Goal: Information Seeking & Learning: Learn about a topic

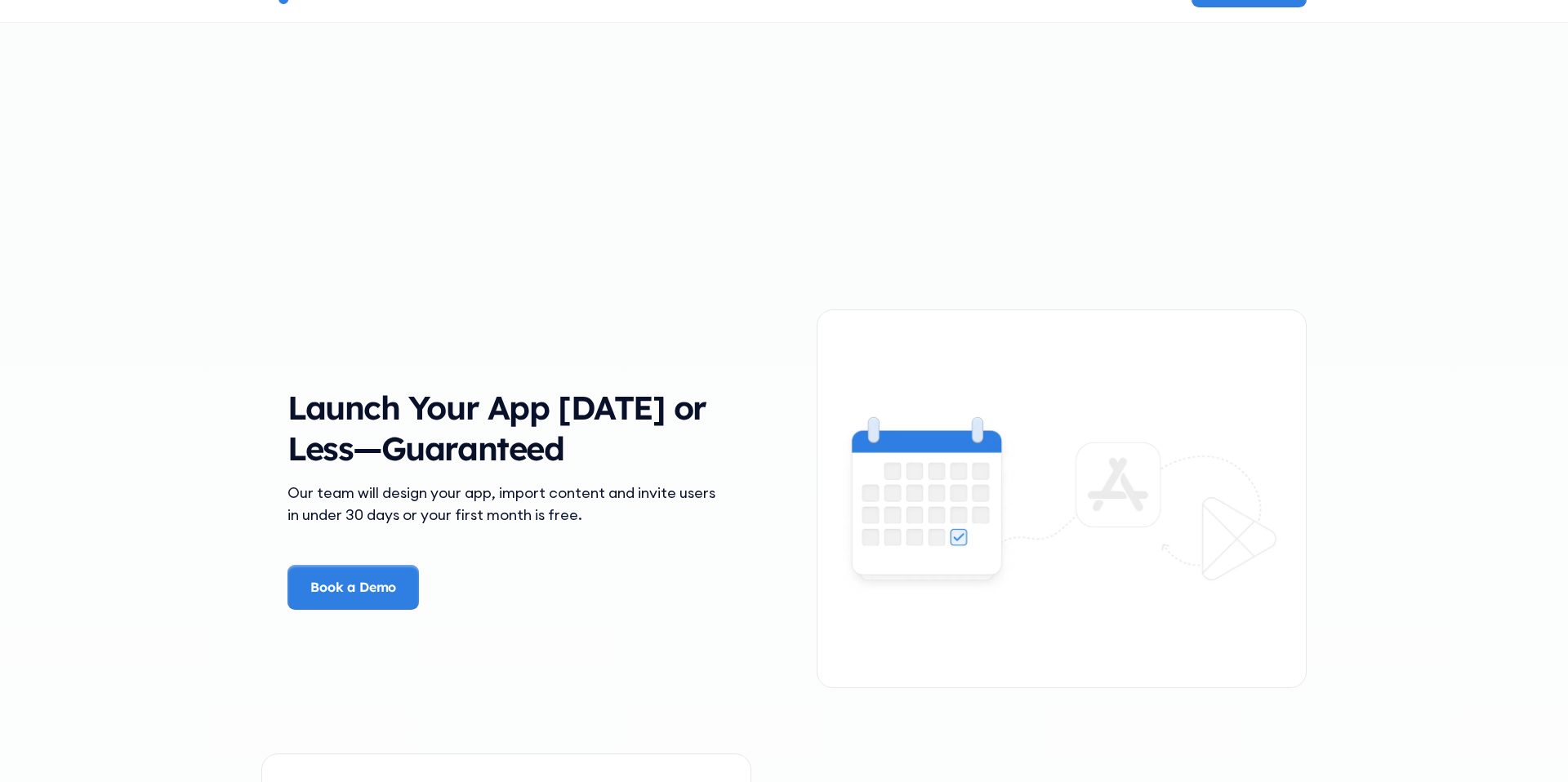
scroll to position [1866, 0]
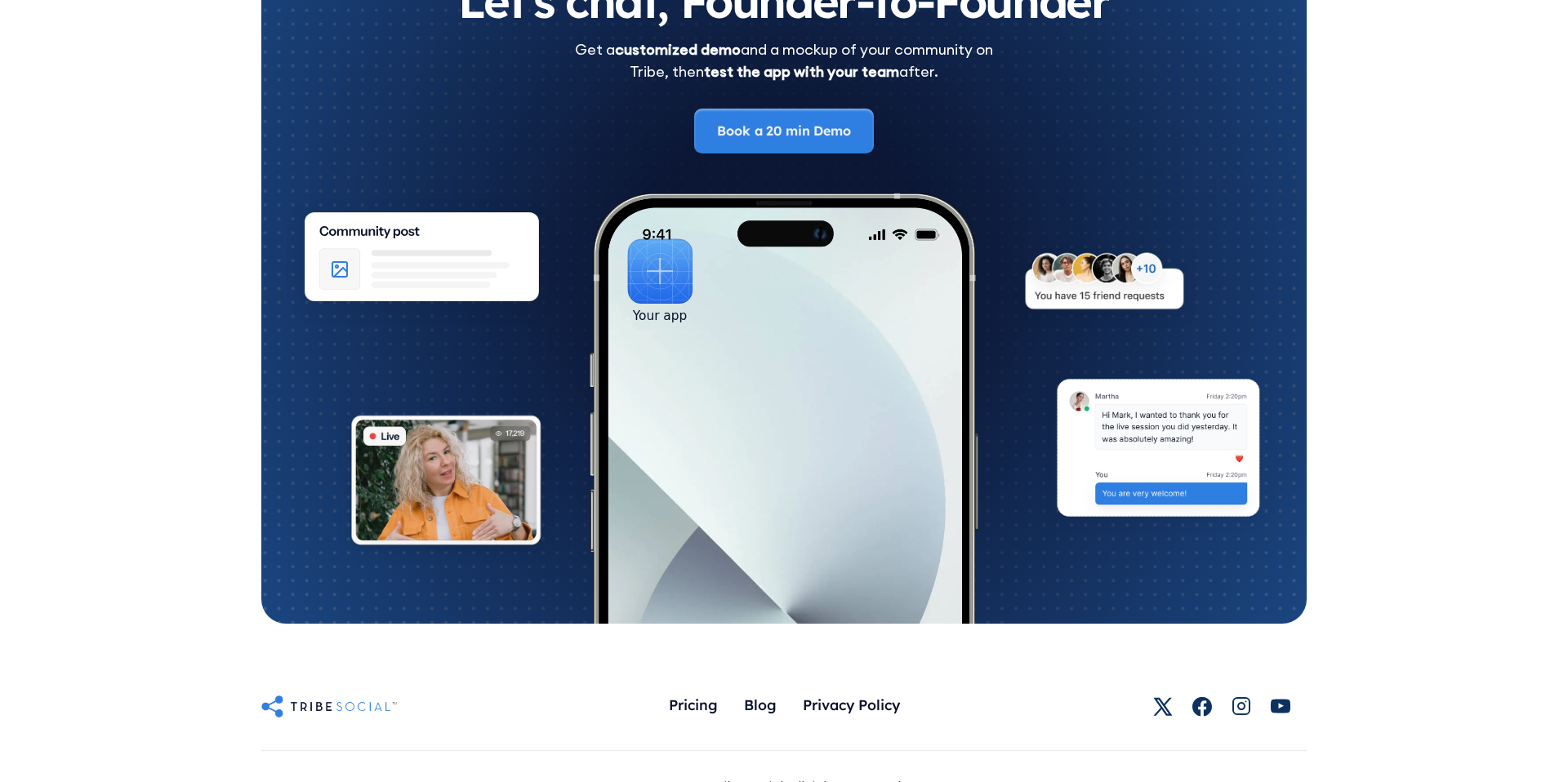
scroll to position [9020, 0]
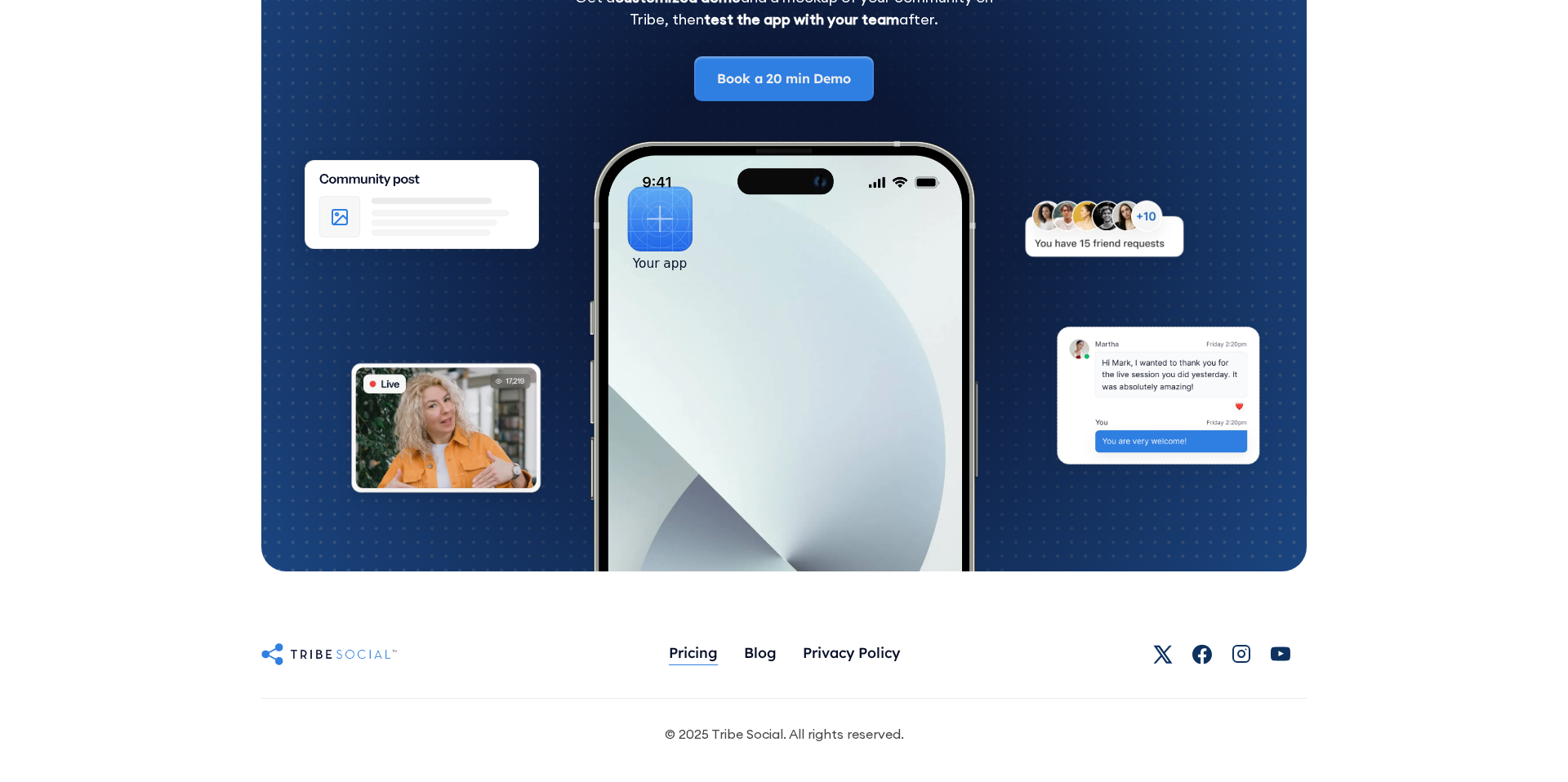
click at [683, 655] on div "Pricing" at bounding box center [693, 652] width 49 height 18
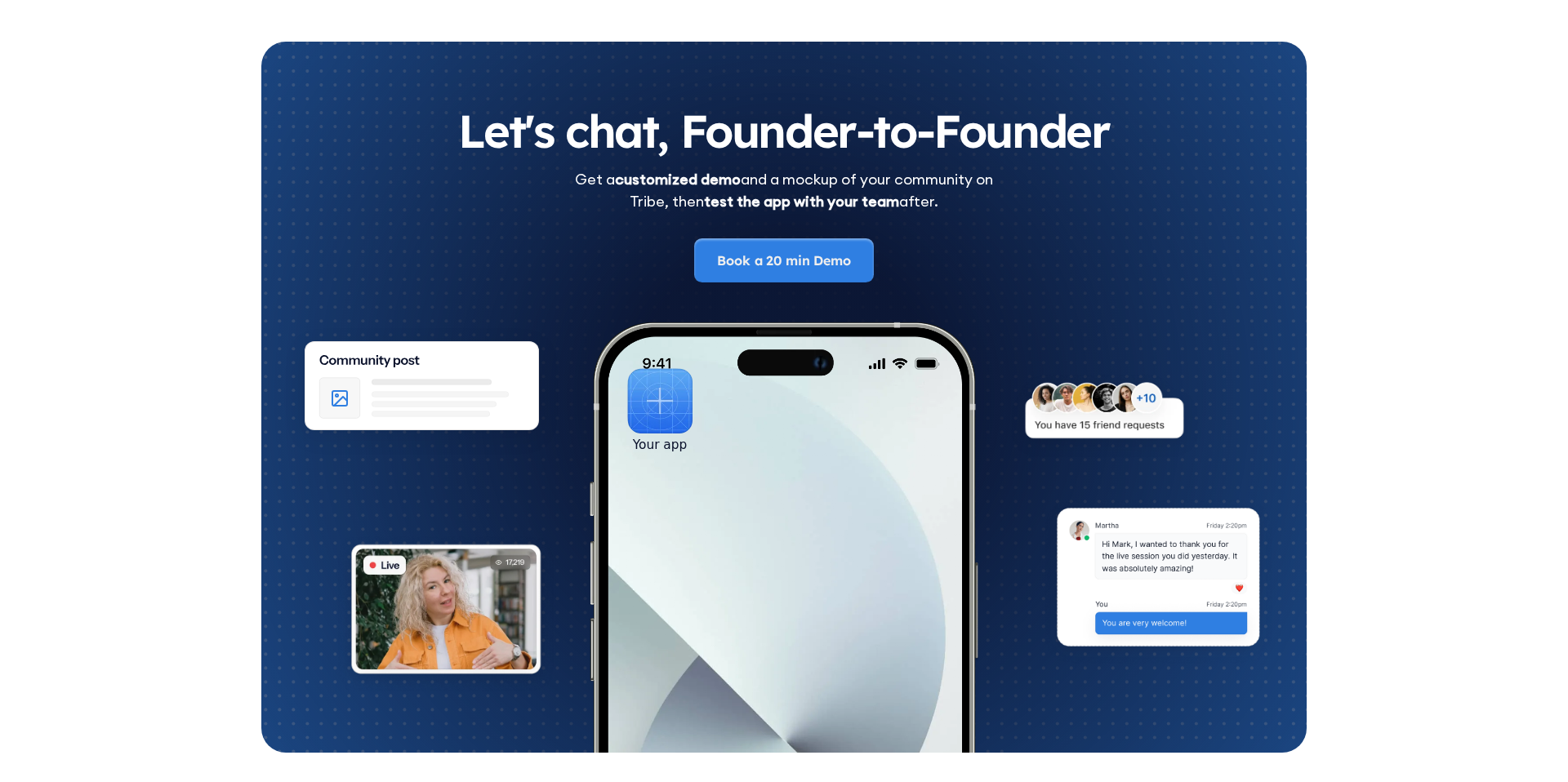
scroll to position [2891, 0]
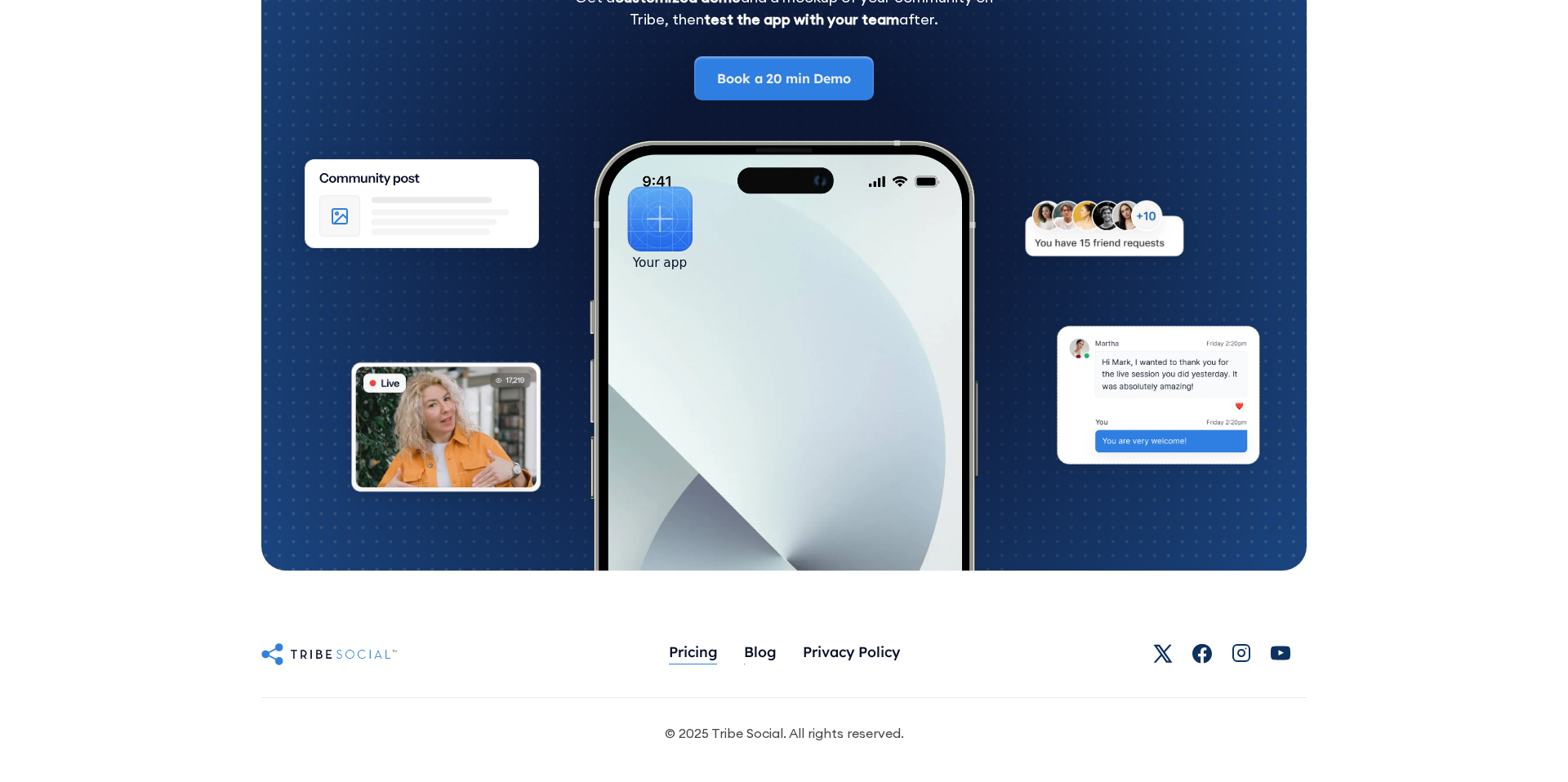
click at [703, 651] on div "Pricing" at bounding box center [693, 652] width 49 height 18
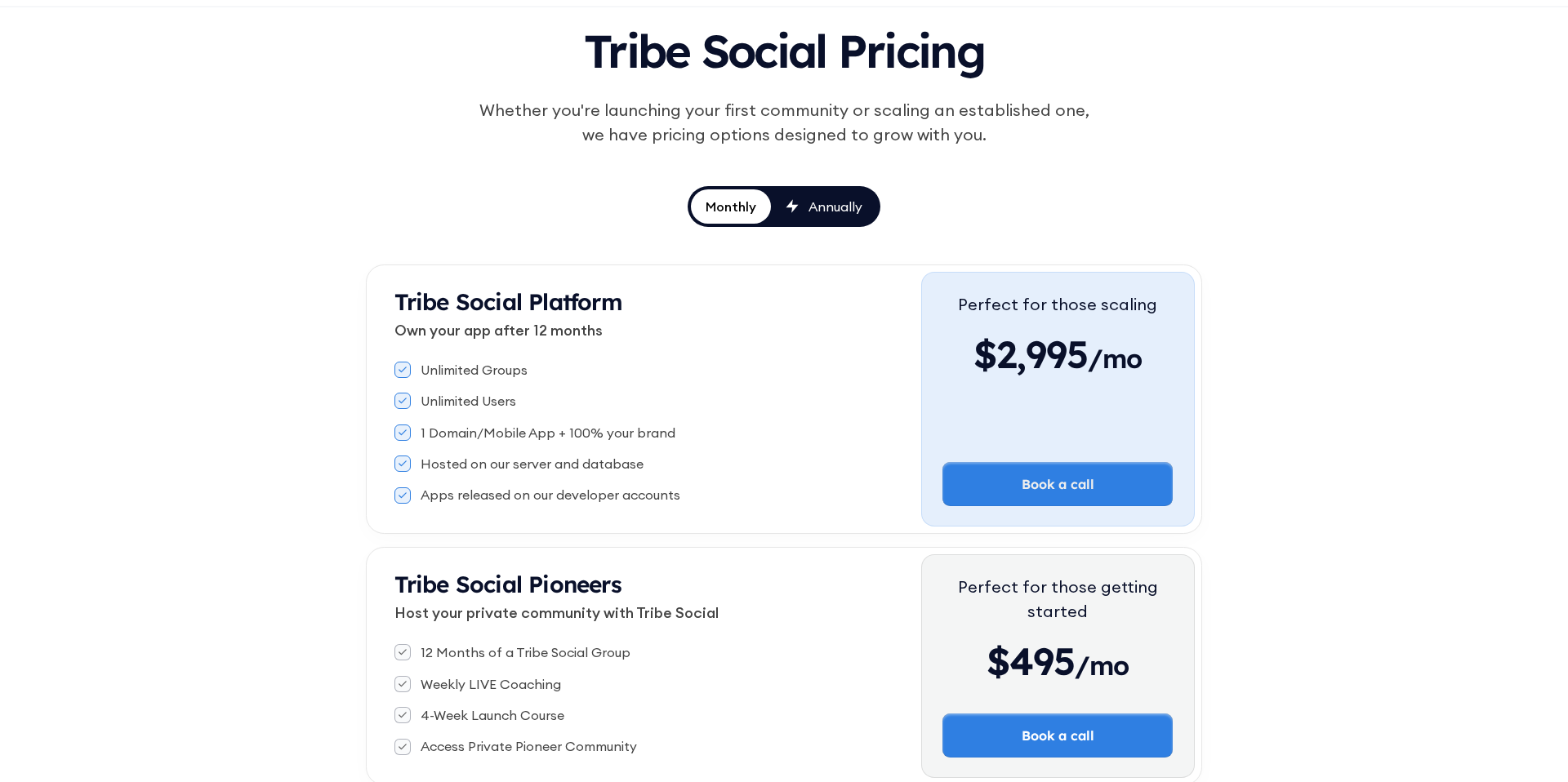
scroll to position [171, 0]
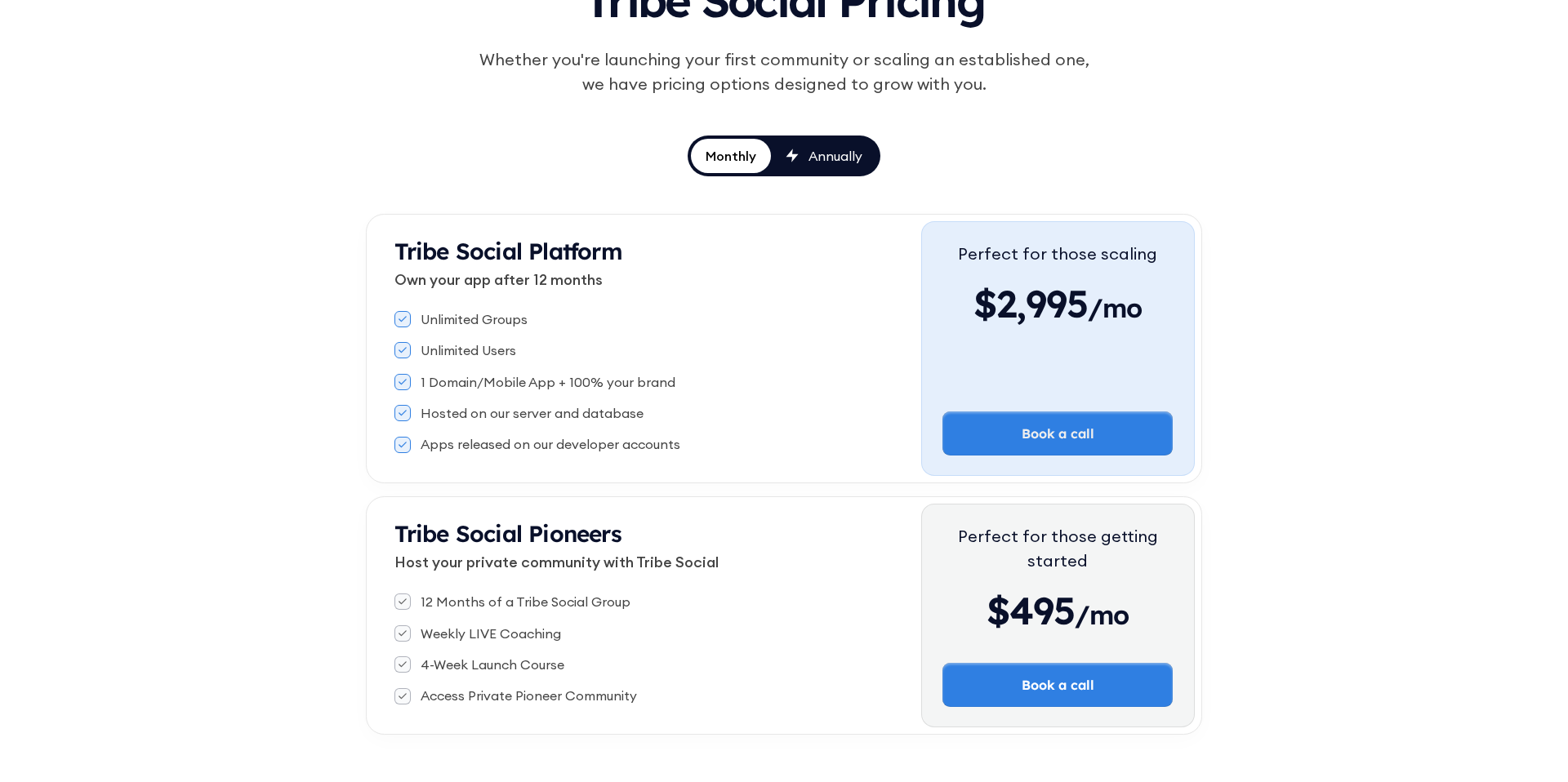
click at [826, 159] on div "Annually" at bounding box center [835, 156] width 54 height 18
